Goal: Check status: Check status

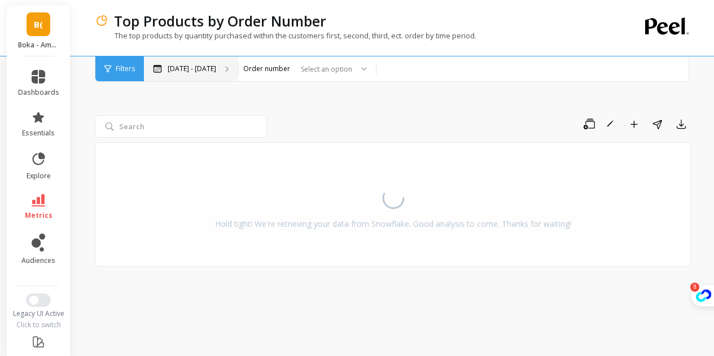
click at [238, 75] on div "[DATE] - [DATE]" at bounding box center [191, 68] width 94 height 25
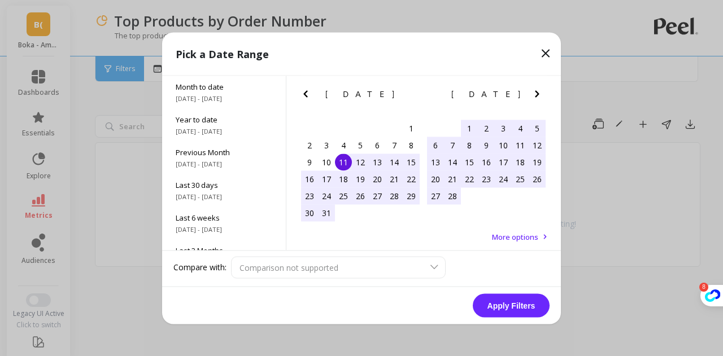
click at [541, 89] on icon "Next Month" at bounding box center [537, 94] width 14 height 14
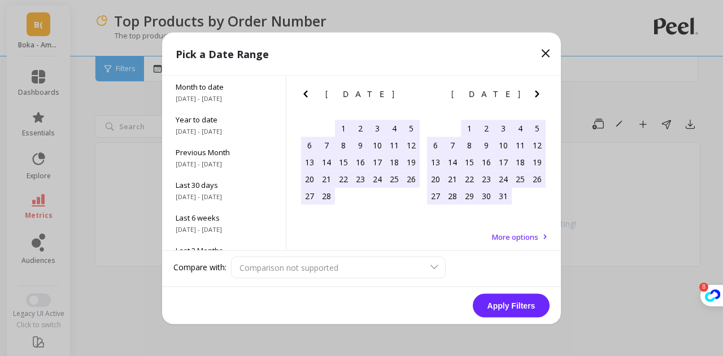
click at [541, 89] on icon "Next Month" at bounding box center [537, 94] width 14 height 14
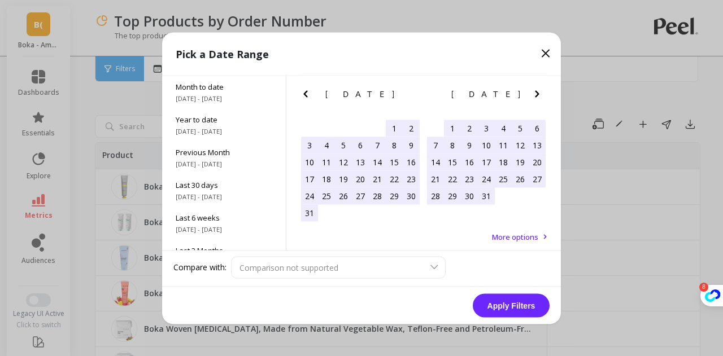
click at [535, 97] on icon "Next Month" at bounding box center [537, 93] width 4 height 7
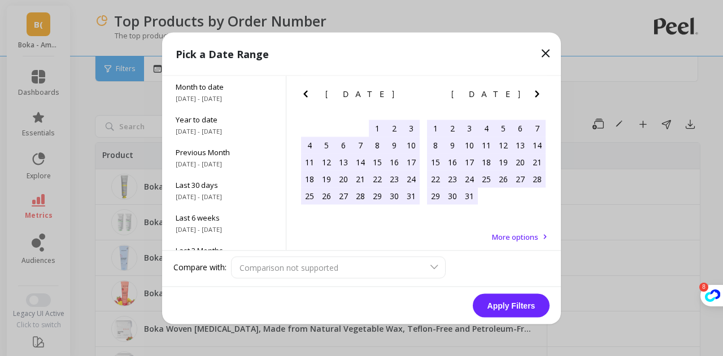
click at [535, 97] on icon "Next Month" at bounding box center [537, 93] width 4 height 7
click at [532, 232] on span "More options" at bounding box center [515, 236] width 46 height 10
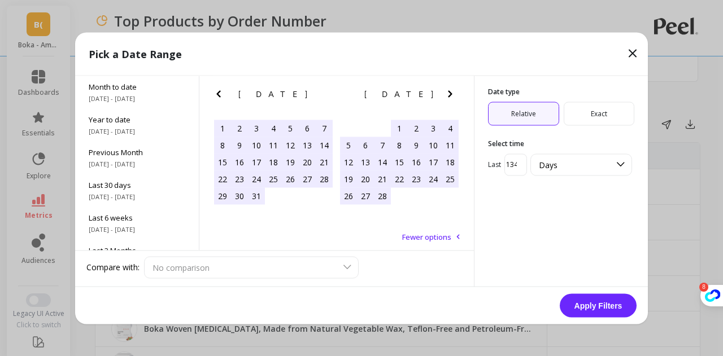
click at [638, 59] on icon at bounding box center [633, 53] width 14 height 14
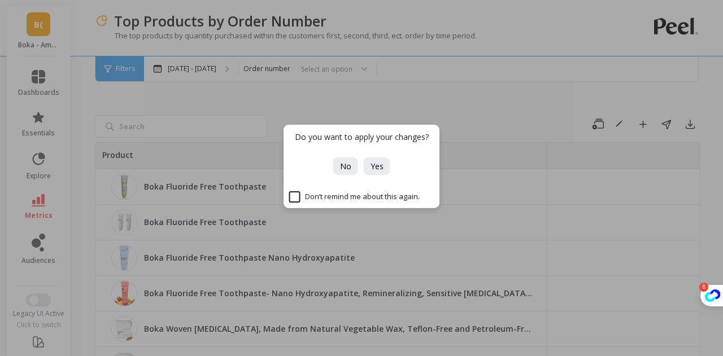
click at [472, 89] on div "Do you want to apply your changes? No Yes Don’t remind me about this again." at bounding box center [361, 178] width 723 height 356
click at [347, 169] on span "No" at bounding box center [345, 166] width 11 height 11
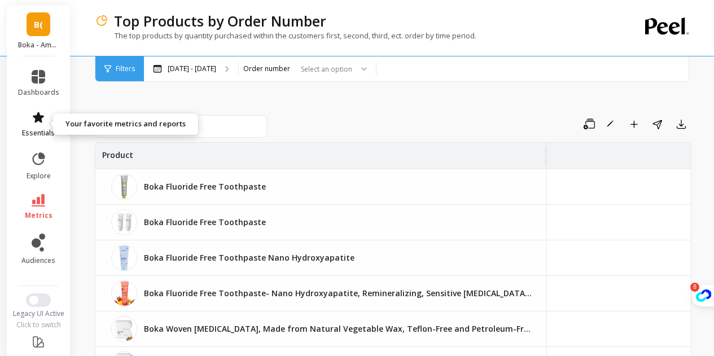
click at [45, 124] on link "essentials" at bounding box center [38, 124] width 41 height 27
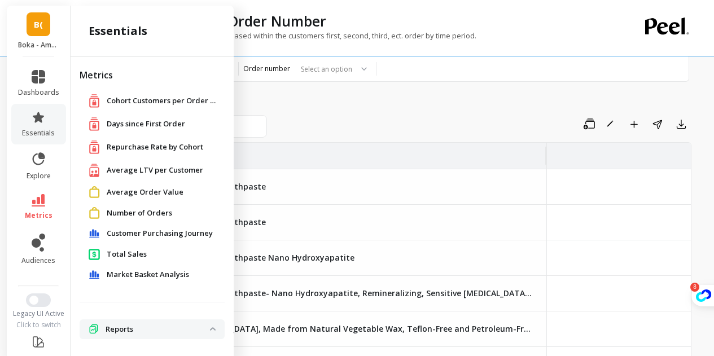
click at [132, 215] on span "Number of Orders" at bounding box center [139, 213] width 65 height 11
